Goal: Task Accomplishment & Management: Complete application form

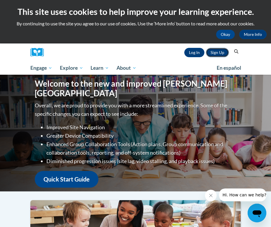
click at [215, 51] on link "Sign Up" at bounding box center [217, 52] width 23 height 9
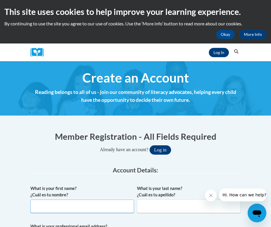
click at [117, 202] on input "What is your first name? ¿Cuál es tu nombre?" at bounding box center [82, 206] width 104 height 13
type input "[PERSON_NAME]"
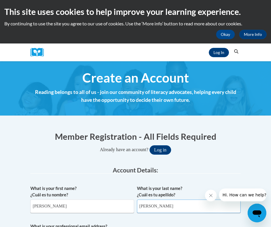
type input "[PERSON_NAME][EMAIL_ADDRESS][PERSON_NAME][DOMAIN_NAME]"
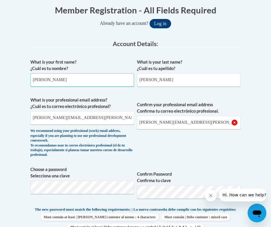
scroll to position [126, 0]
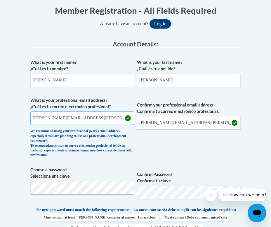
click at [47, 116] on input "[PERSON_NAME][EMAIL_ADDRESS][PERSON_NAME][DOMAIN_NAME]" at bounding box center [82, 118] width 104 height 13
type input "[PERSON_NAME][EMAIL_ADDRESS][PERSON_NAME][DOMAIN_NAME]"
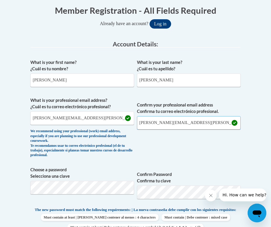
click at [154, 125] on input "[PERSON_NAME][EMAIL_ADDRESS][PERSON_NAME][DOMAIN_NAME]" at bounding box center [189, 122] width 104 height 13
type input "[PERSON_NAME][EMAIL_ADDRESS][PERSON_NAME][DOMAIN_NAME]"
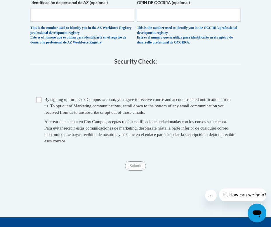
scroll to position [435, 0]
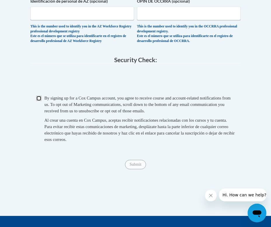
click at [39, 101] on input "Checkbox" at bounding box center [38, 98] width 5 height 5
checkbox input "true"
click at [133, 169] on input "Submit" at bounding box center [135, 164] width 21 height 9
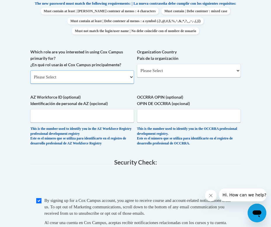
scroll to position [332, 0]
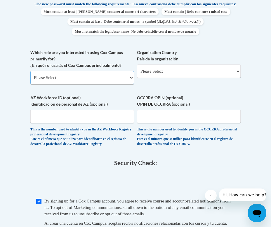
click at [121, 82] on select "Please Select College/University | Colegio/Universidad Community/Nonprofit Part…" at bounding box center [82, 77] width 104 height 13
select select "fbf2d438-af2f-41f8-98f1-81c410e29de3"
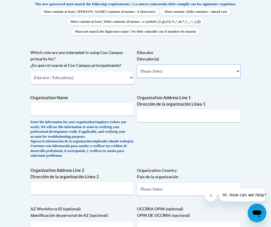
click at [160, 76] on select "Please Select Early Learning/Daycare Teacher/Family Home Care Provider | Maestr…" at bounding box center [189, 71] width 104 height 13
